Goal: Task Accomplishment & Management: Use online tool/utility

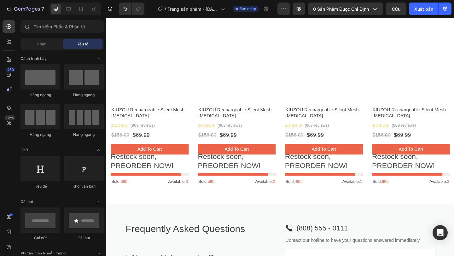
scroll to position [650, 0]
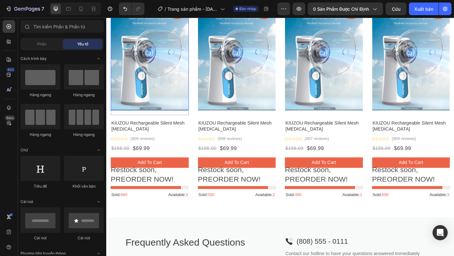
click at [166, 104] on img at bounding box center [153, 59] width 85 height 119
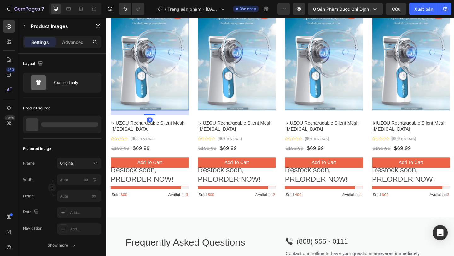
click at [166, 104] on img at bounding box center [153, 59] width 85 height 119
click at [165, 104] on img at bounding box center [153, 59] width 85 height 119
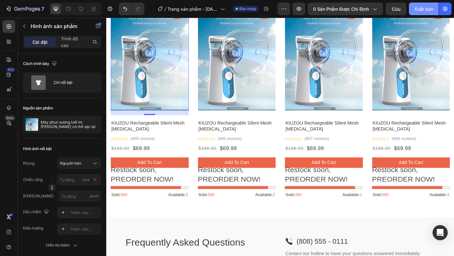
click at [417, 9] on font "Xuất bản" at bounding box center [424, 8] width 19 height 5
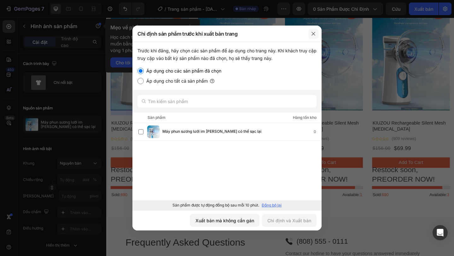
click at [315, 34] on icon "button" at bounding box center [313, 33] width 3 height 3
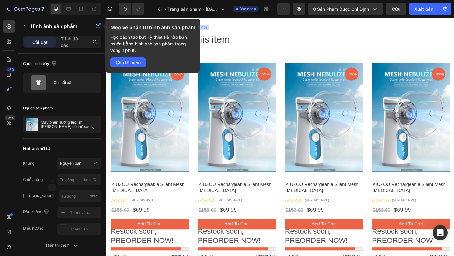
scroll to position [567, 0]
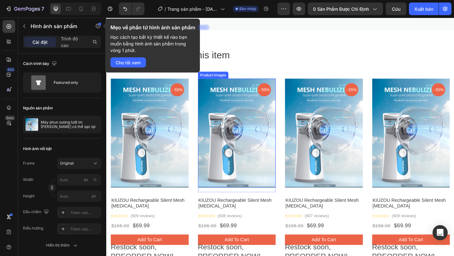
click at [268, 104] on img at bounding box center [248, 143] width 85 height 119
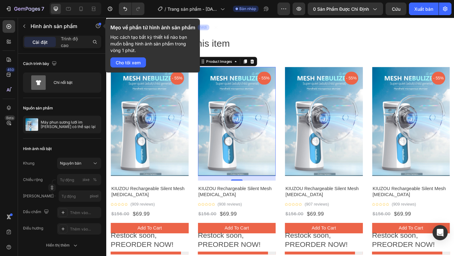
scroll to position [579, 0]
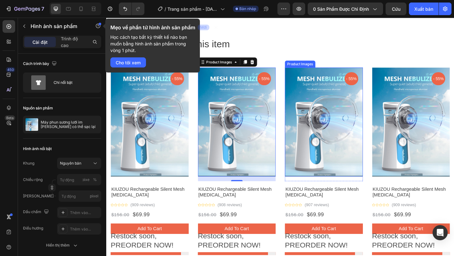
click at [319, 118] on img at bounding box center [343, 131] width 85 height 119
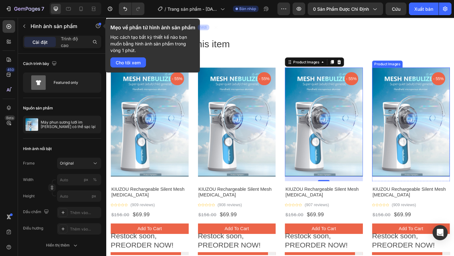
click at [433, 89] on img at bounding box center [438, 131] width 85 height 119
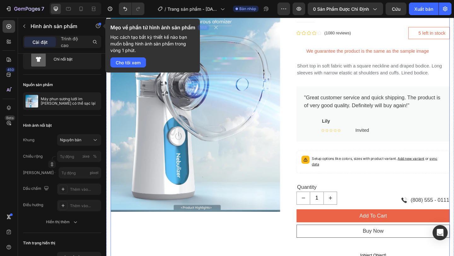
scroll to position [105, 0]
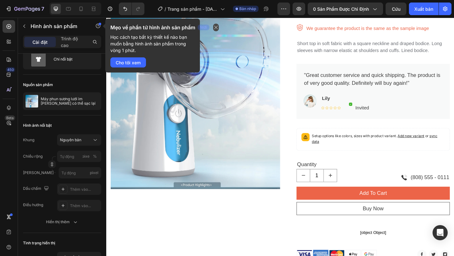
click at [215, 28] on icon "button" at bounding box center [216, 27] width 5 height 5
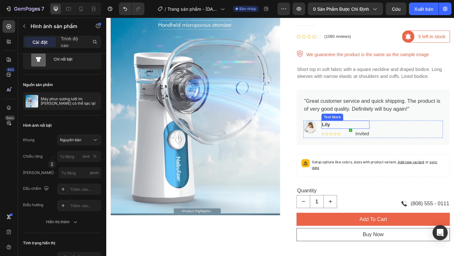
scroll to position [0, 0]
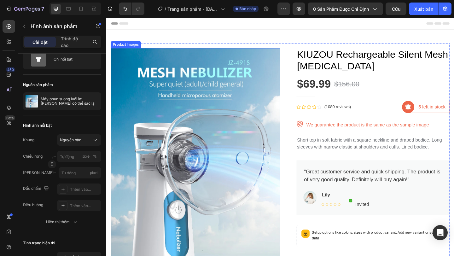
click at [259, 113] on img at bounding box center [203, 180] width 185 height 258
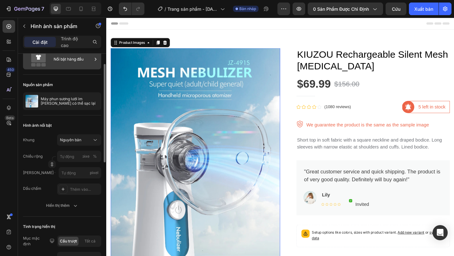
click at [75, 60] on font "Nổi bật hàng đầu" at bounding box center [69, 59] width 30 height 5
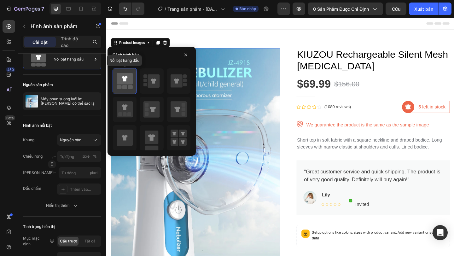
click at [128, 80] on icon at bounding box center [125, 79] width 16 height 12
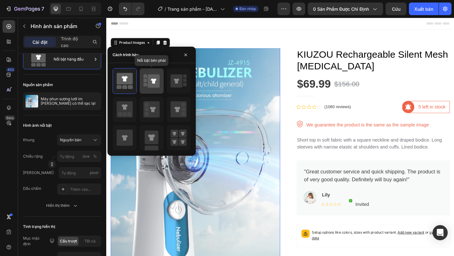
click at [151, 86] on icon at bounding box center [154, 80] width 12 height 13
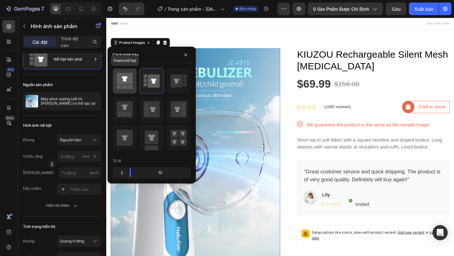
click at [133, 86] on rect at bounding box center [130, 87] width 5 height 4
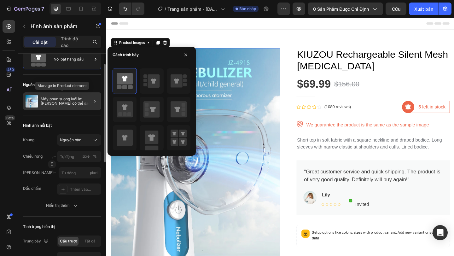
click at [80, 109] on div "Máy phun sương lưới im [PERSON_NAME] có thể sạc lại" at bounding box center [62, 101] width 78 height 18
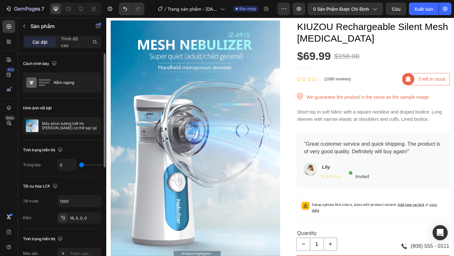
scroll to position [19, 0]
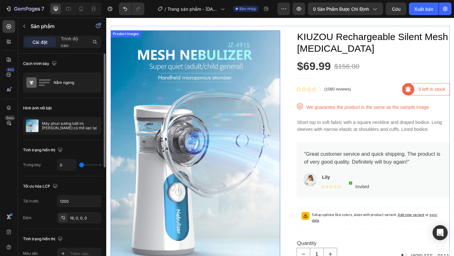
click at [169, 103] on img at bounding box center [203, 161] width 185 height 258
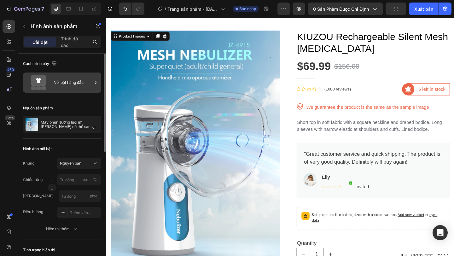
click at [93, 82] on icon at bounding box center [95, 83] width 6 height 6
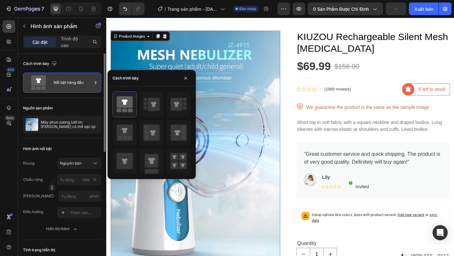
click at [73, 81] on font "Nổi bật hàng đầu" at bounding box center [69, 82] width 30 height 5
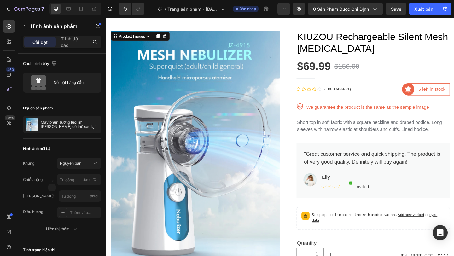
click at [160, 113] on img at bounding box center [203, 161] width 185 height 258
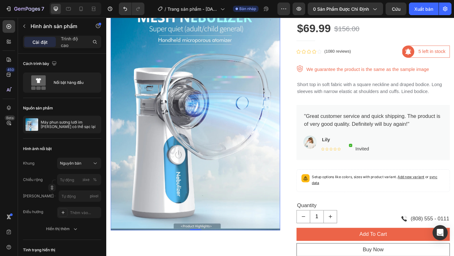
scroll to position [97, 0]
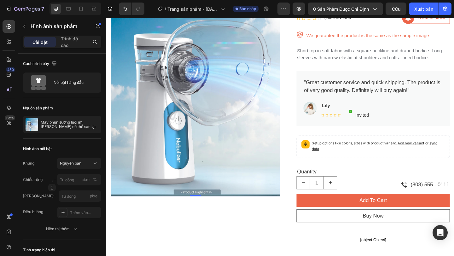
click at [157, 230] on div "Product Images 0" at bounding box center [203, 175] width 185 height 443
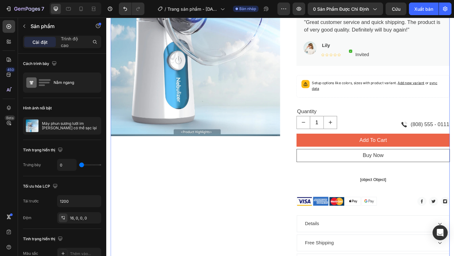
scroll to position [146, 0]
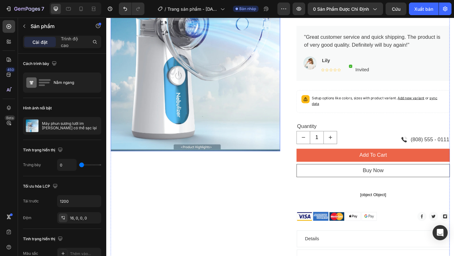
click at [180, 113] on img at bounding box center [203, 33] width 185 height 258
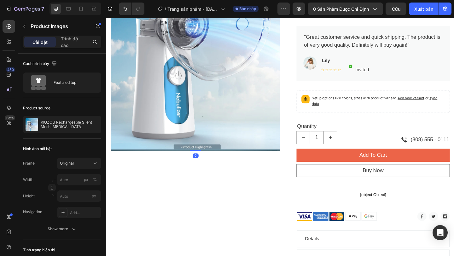
click at [180, 113] on img at bounding box center [203, 33] width 185 height 258
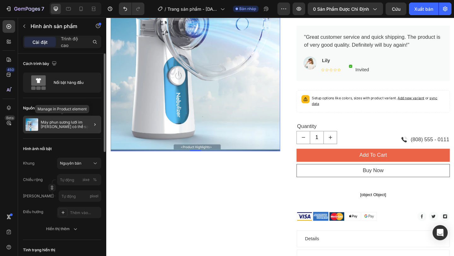
click at [80, 129] on div "Máy phun sương lưới im [PERSON_NAME] có thể sạc lại" at bounding box center [62, 125] width 78 height 18
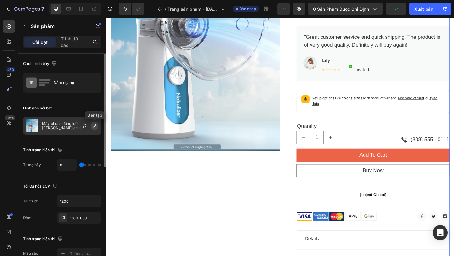
click at [93, 126] on icon "button" at bounding box center [94, 125] width 5 height 5
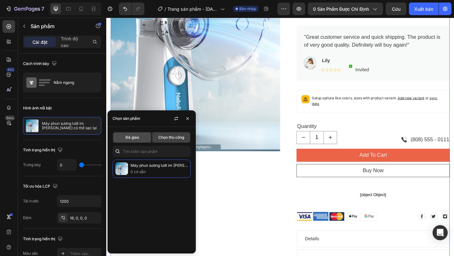
click at [127, 140] on div "Đã giao" at bounding box center [132, 138] width 38 height 10
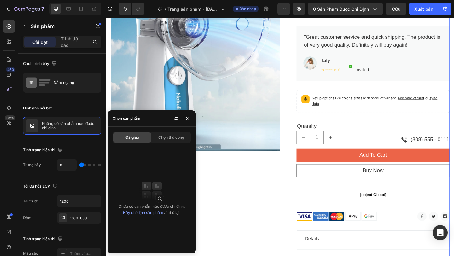
click at [145, 215] on font "Hãy chỉ định sản phẩm" at bounding box center [143, 213] width 40 height 5
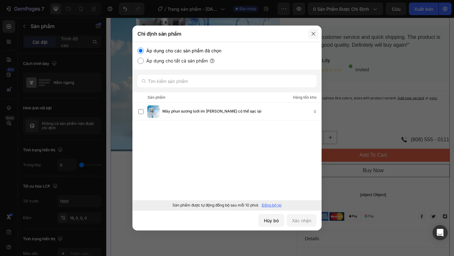
click at [311, 37] on button "button" at bounding box center [314, 34] width 10 height 10
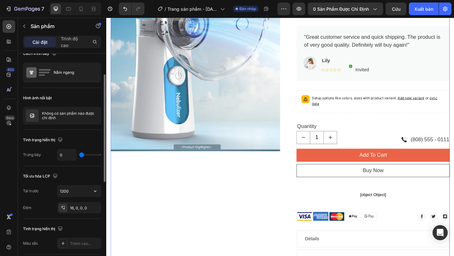
scroll to position [0, 0]
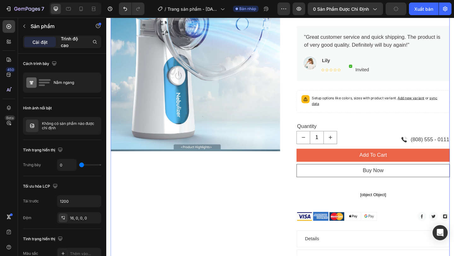
click at [72, 44] on p "Trình độ cao" at bounding box center [73, 41] width 24 height 13
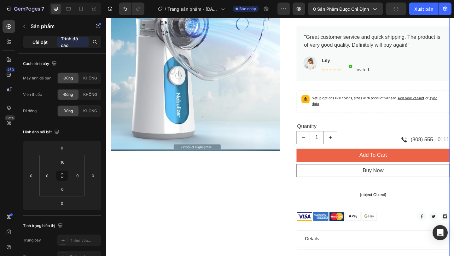
click at [43, 43] on font "Cài đặt" at bounding box center [40, 41] width 15 height 5
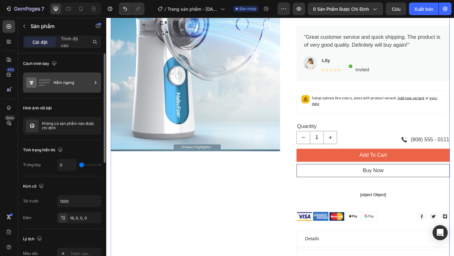
click at [52, 79] on div "Nằm ngang" at bounding box center [62, 83] width 78 height 20
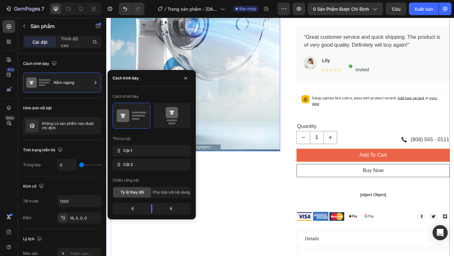
click at [183, 60] on img at bounding box center [203, 33] width 185 height 258
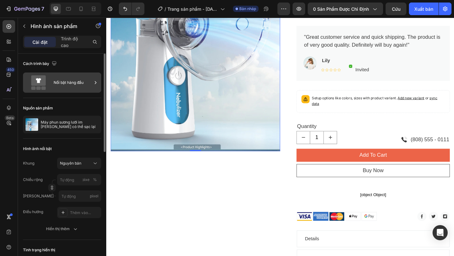
click at [84, 83] on font "Nổi bật hàng đầu" at bounding box center [69, 82] width 30 height 5
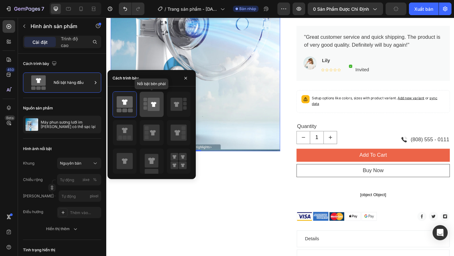
click at [149, 105] on icon at bounding box center [154, 104] width 12 height 13
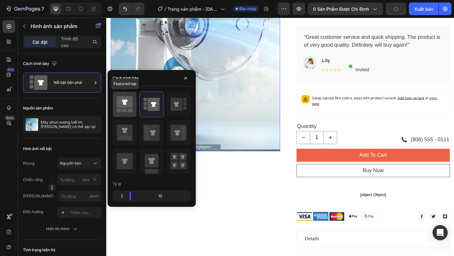
click at [129, 107] on icon at bounding box center [125, 102] width 16 height 12
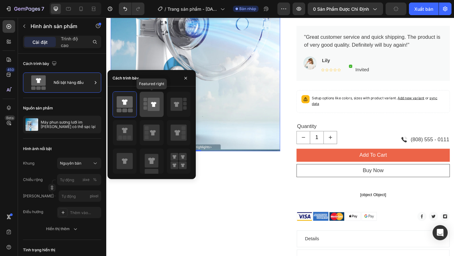
click at [153, 105] on icon at bounding box center [153, 104] width 5 height 5
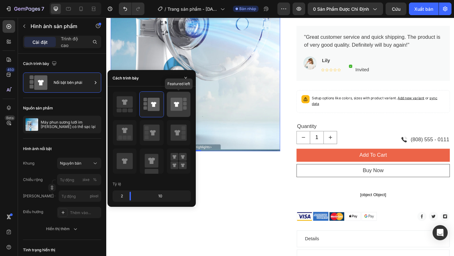
click at [174, 108] on icon at bounding box center [177, 104] width 12 height 13
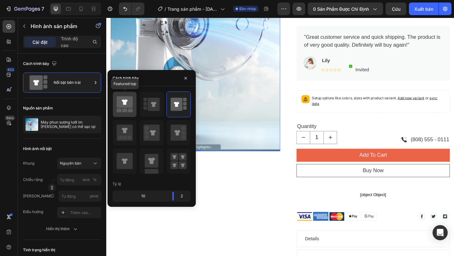
click at [134, 105] on div at bounding box center [125, 104] width 24 height 25
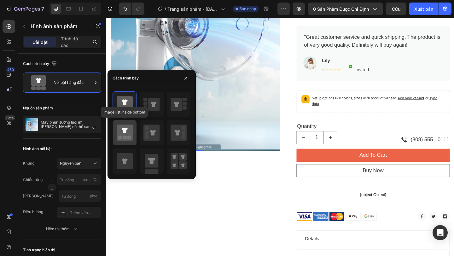
click at [133, 129] on icon at bounding box center [125, 133] width 16 height 16
type input "20"
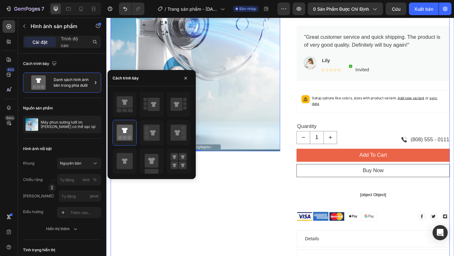
click at [240, 184] on div "Product Images 0" at bounding box center [203, 125] width 185 height 443
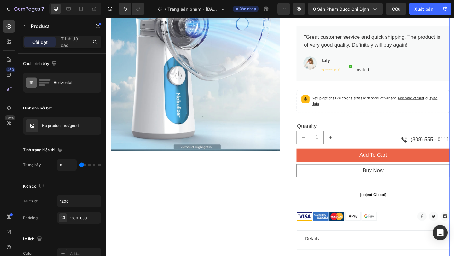
click at [240, 184] on div "Product Images" at bounding box center [203, 125] width 185 height 443
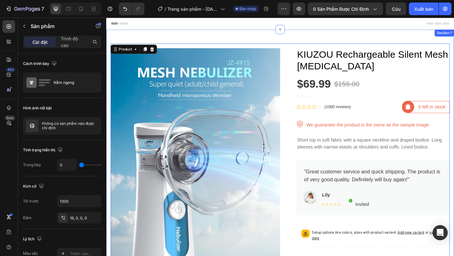
scroll to position [2, 0]
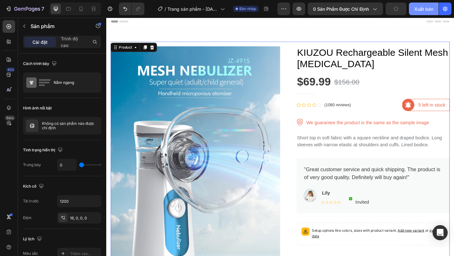
click at [421, 9] on font "Xuất bản" at bounding box center [424, 8] width 19 height 5
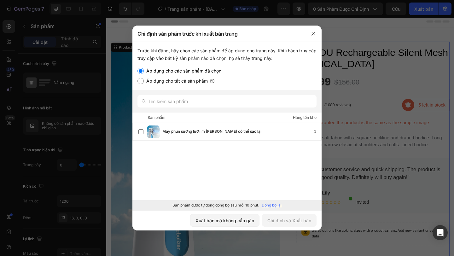
click at [198, 79] on font "Áp dụng cho tất cả sản phẩm" at bounding box center [177, 80] width 62 height 5
click at [144, 79] on input "Áp dụng cho tất cả sản phẩm" at bounding box center [141, 81] width 6 height 6
radio input "true"
click at [199, 70] on font "Áp dụng cho các sản phẩm đã chọn" at bounding box center [183, 70] width 75 height 5
click at [144, 70] on input "Áp dụng cho các sản phẩm đã chọn" at bounding box center [141, 71] width 6 height 6
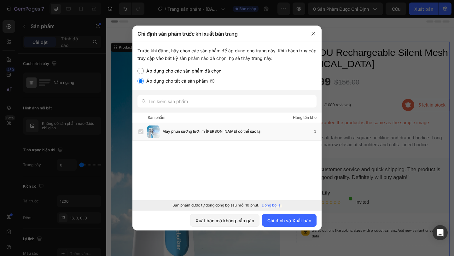
radio input "true"
click at [312, 32] on icon "button" at bounding box center [313, 33] width 5 height 5
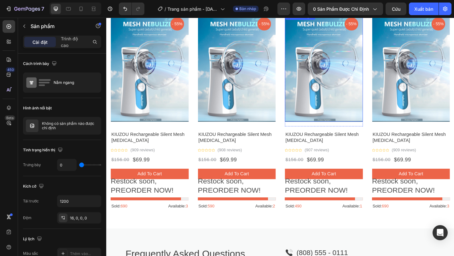
scroll to position [639, 0]
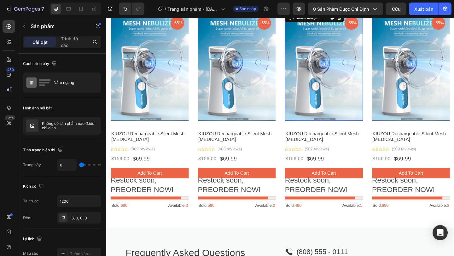
click at [349, 129] on img at bounding box center [343, 70] width 85 height 119
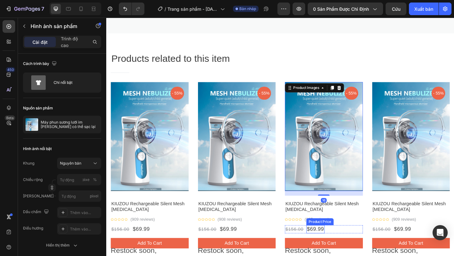
scroll to position [551, 0]
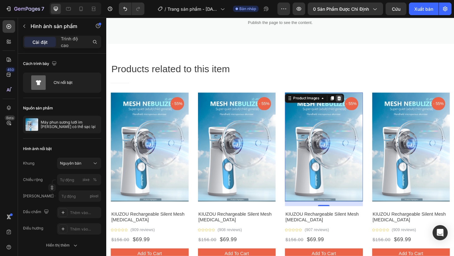
click at [360, 104] on icon at bounding box center [360, 105] width 4 height 4
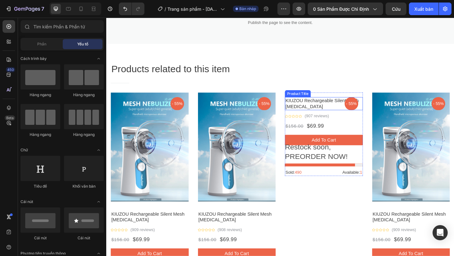
click at [346, 119] on div "- 55% Product Badge Row KIUZOU Rechargeable Silent Mesh [MEDICAL_DATA] Product …" at bounding box center [343, 144] width 85 height 91
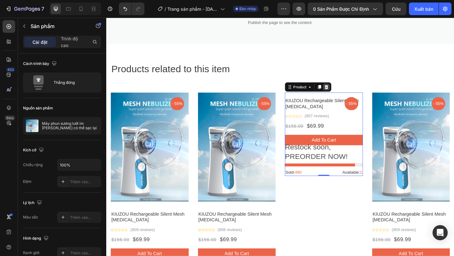
click at [347, 95] on icon at bounding box center [345, 93] width 5 height 5
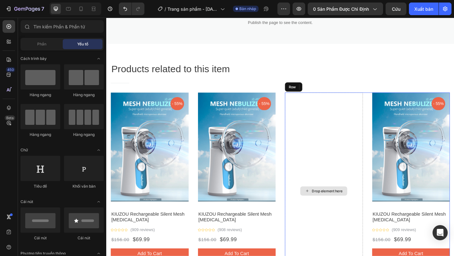
click at [365, 143] on div "Drop element here" at bounding box center [343, 206] width 85 height 215
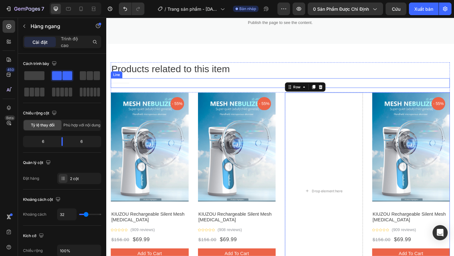
click at [401, 84] on div "Title Line" at bounding box center [295, 89] width 369 height 10
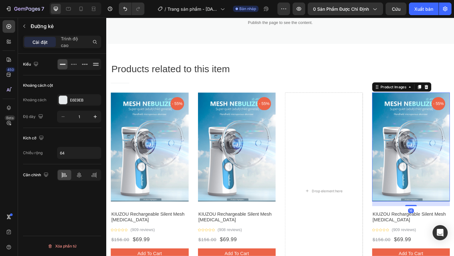
click at [418, 102] on img at bounding box center [438, 158] width 85 height 119
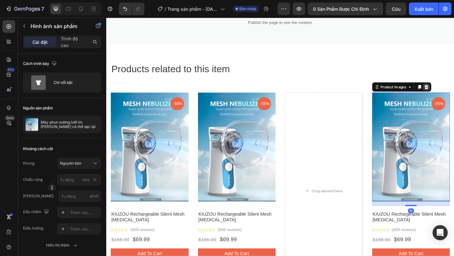
click at [454, 91] on icon at bounding box center [455, 93] width 4 height 4
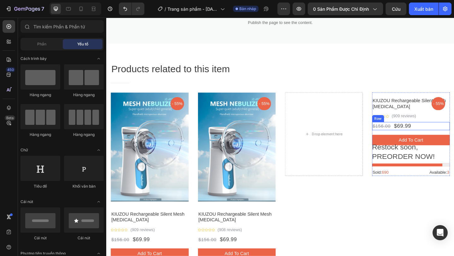
click at [440, 135] on div "$156.00 Product Price Product Price $69.99 Product Price Product Price Row" at bounding box center [438, 135] width 85 height 9
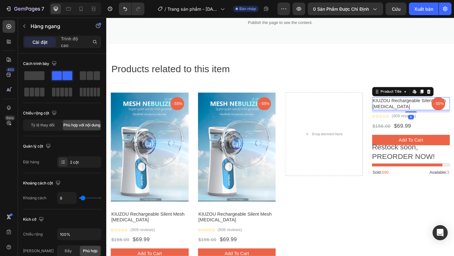
click at [443, 114] on h1 "KIUZOU Rechargeable Silent Mesh [MEDICAL_DATA]" at bounding box center [438, 111] width 85 height 15
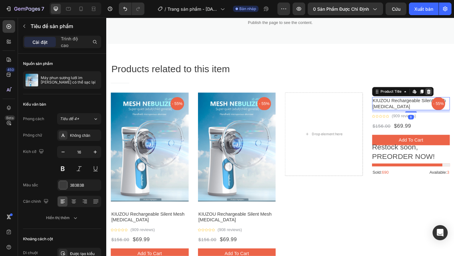
click at [454, 99] on icon at bounding box center [457, 98] width 4 height 4
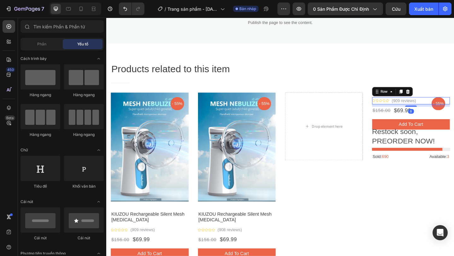
click at [449, 110] on div "Icon Icon Icon Icon Icon Icon List Hoz (909 reviews) Text block Row 8" at bounding box center [438, 108] width 85 height 8
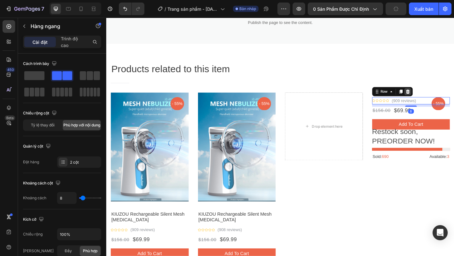
click at [436, 98] on icon at bounding box center [434, 98] width 4 height 4
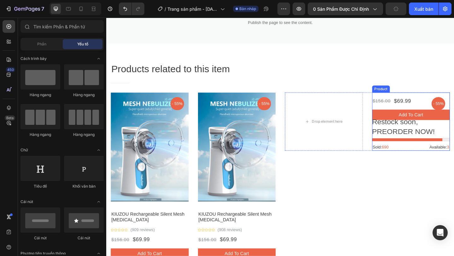
click at [434, 113] on div "- 55% Product Badge Row $156.00 Product Price Product Price $69.99 Product Pric…" at bounding box center [438, 130] width 85 height 63
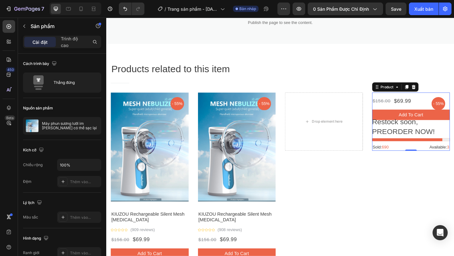
click at [442, 98] on div "Product" at bounding box center [421, 93] width 50 height 10
click at [442, 93] on icon at bounding box center [441, 93] width 4 height 4
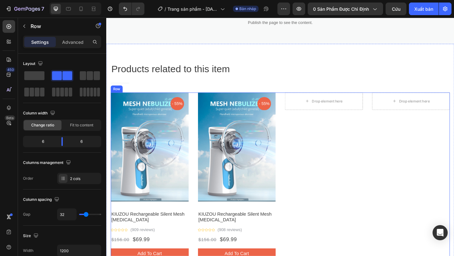
click at [395, 182] on div "Drop element here Drop element here Row" at bounding box center [391, 206] width 180 height 215
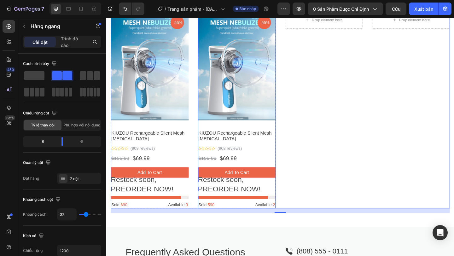
scroll to position [614, 0]
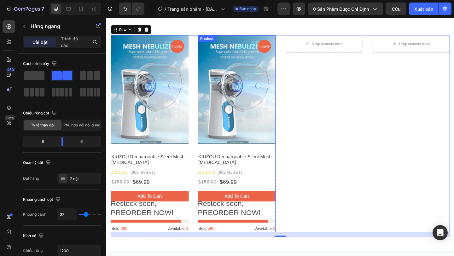
click at [261, 104] on img at bounding box center [248, 96] width 85 height 119
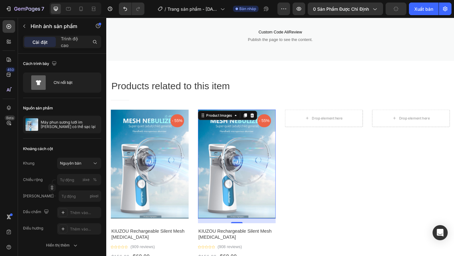
scroll to position [530, 0]
